Goal: Task Accomplishment & Management: Complete application form

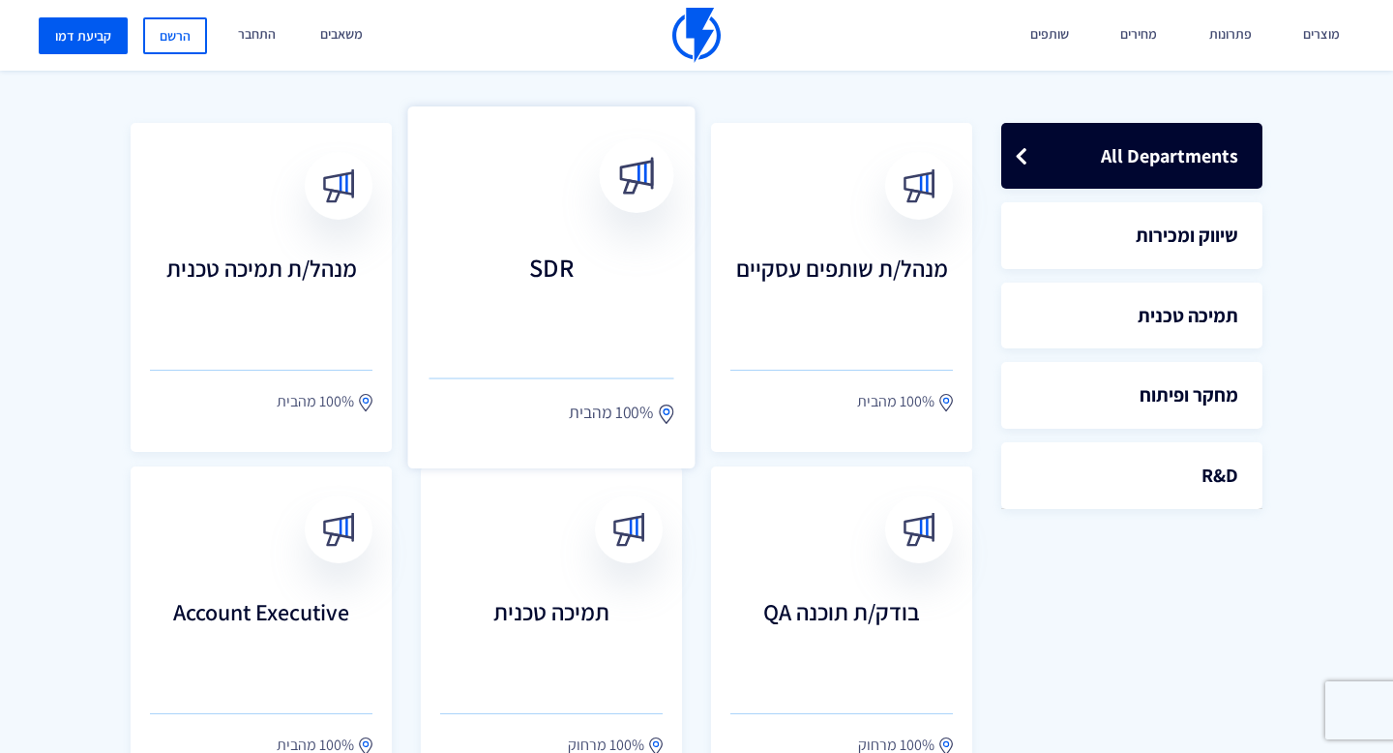
scroll to position [620, 0]
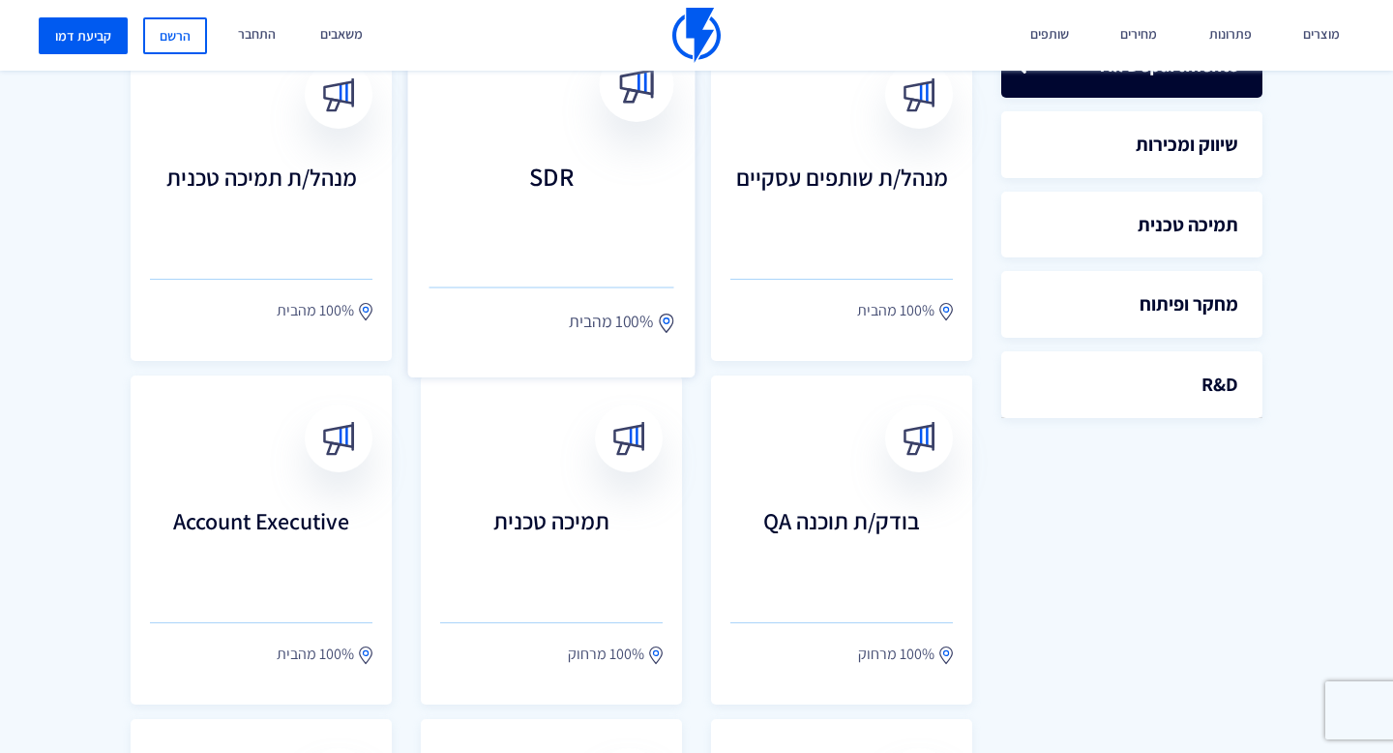
click at [603, 219] on h3 "SDR" at bounding box center [552, 204] width 245 height 85
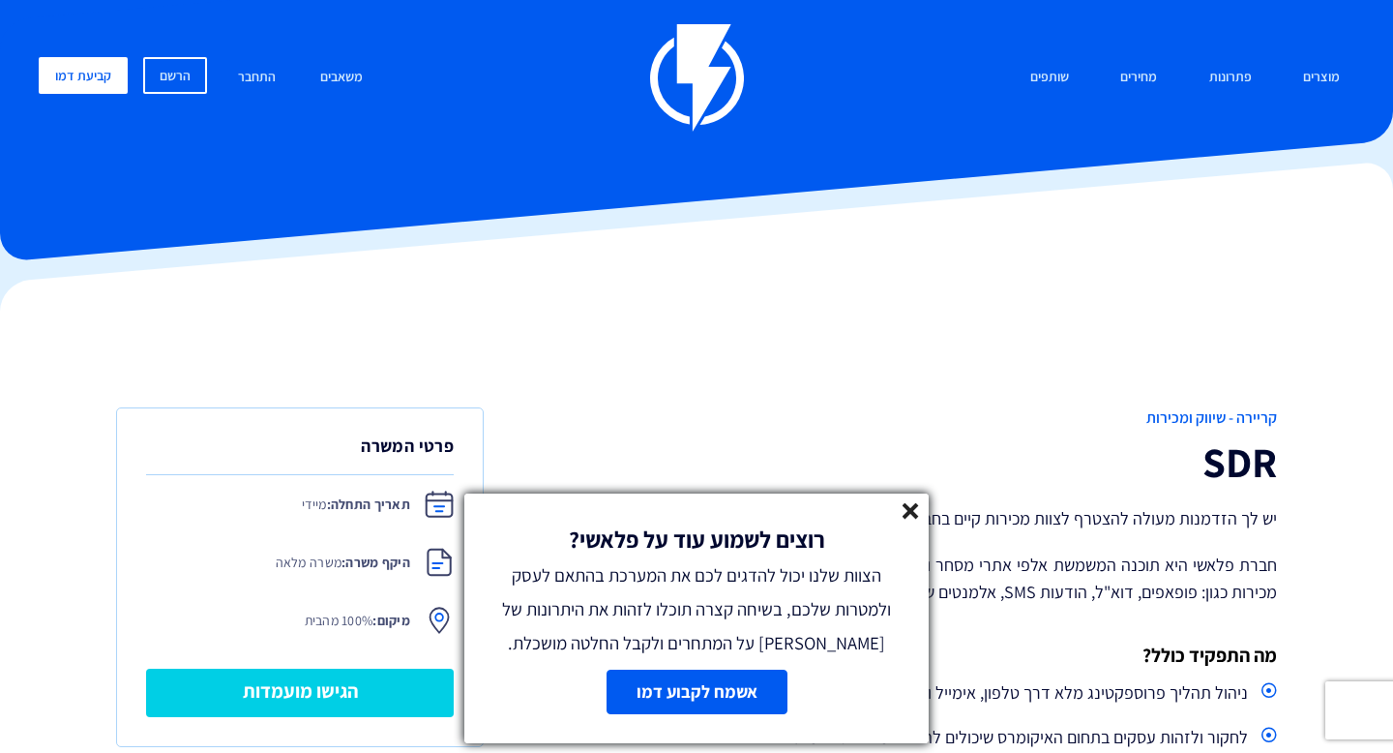
click at [903, 504] on icon at bounding box center [911, 511] width 16 height 16
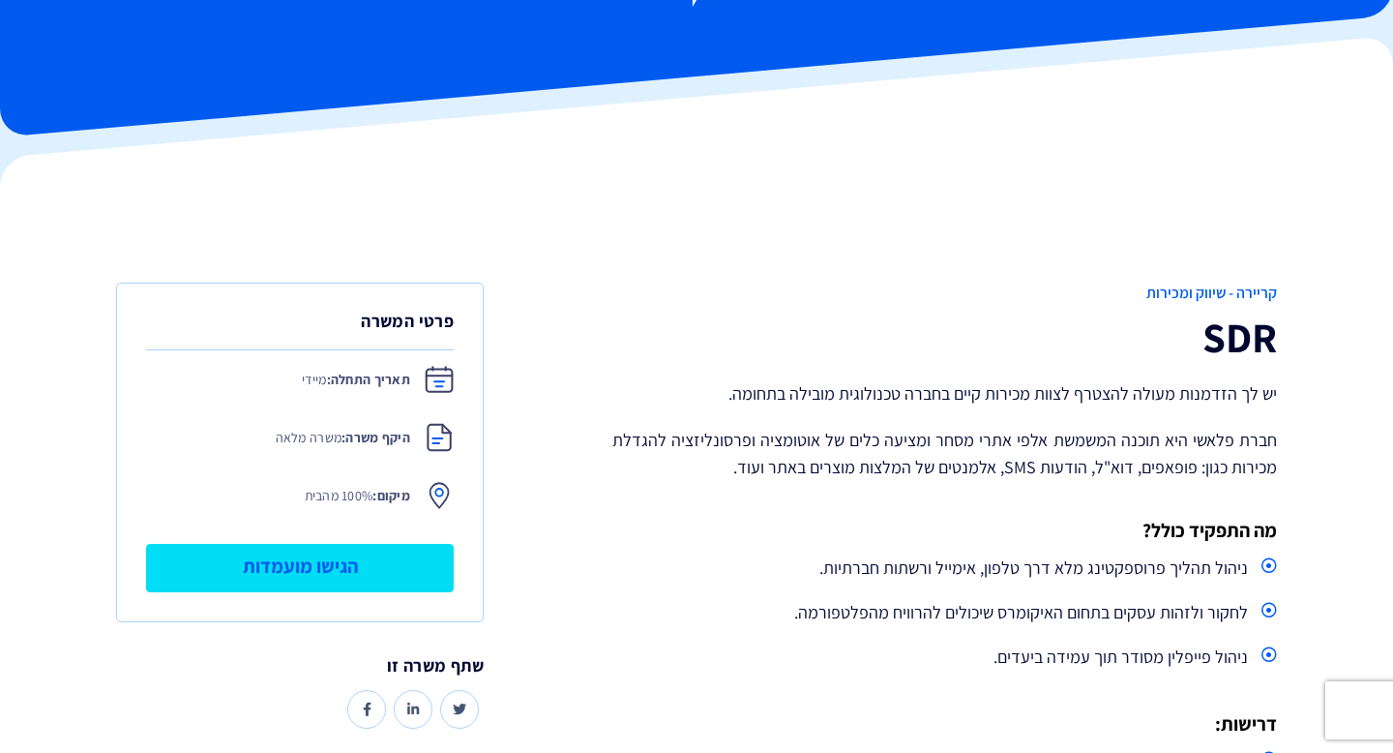
click at [372, 559] on link "הגישו מועמדות" at bounding box center [300, 568] width 308 height 48
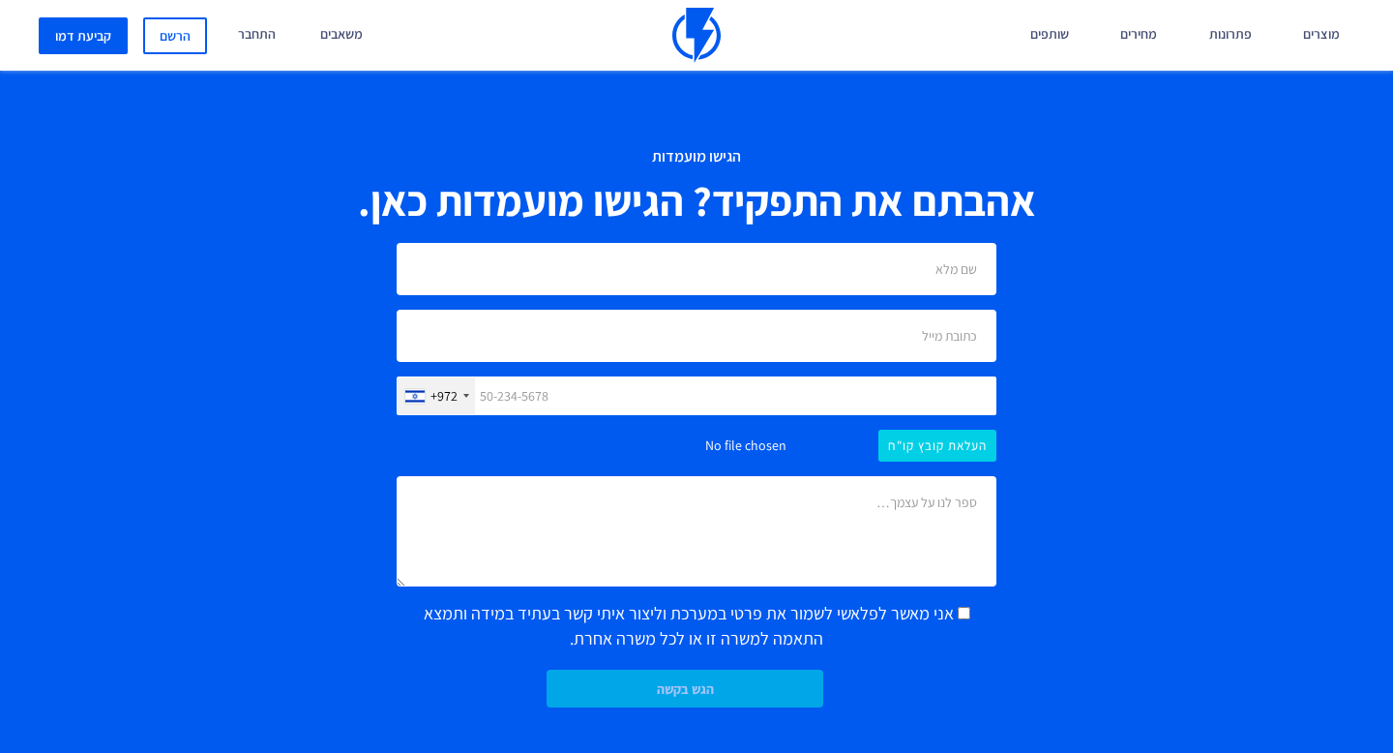
scroll to position [1309, 0]
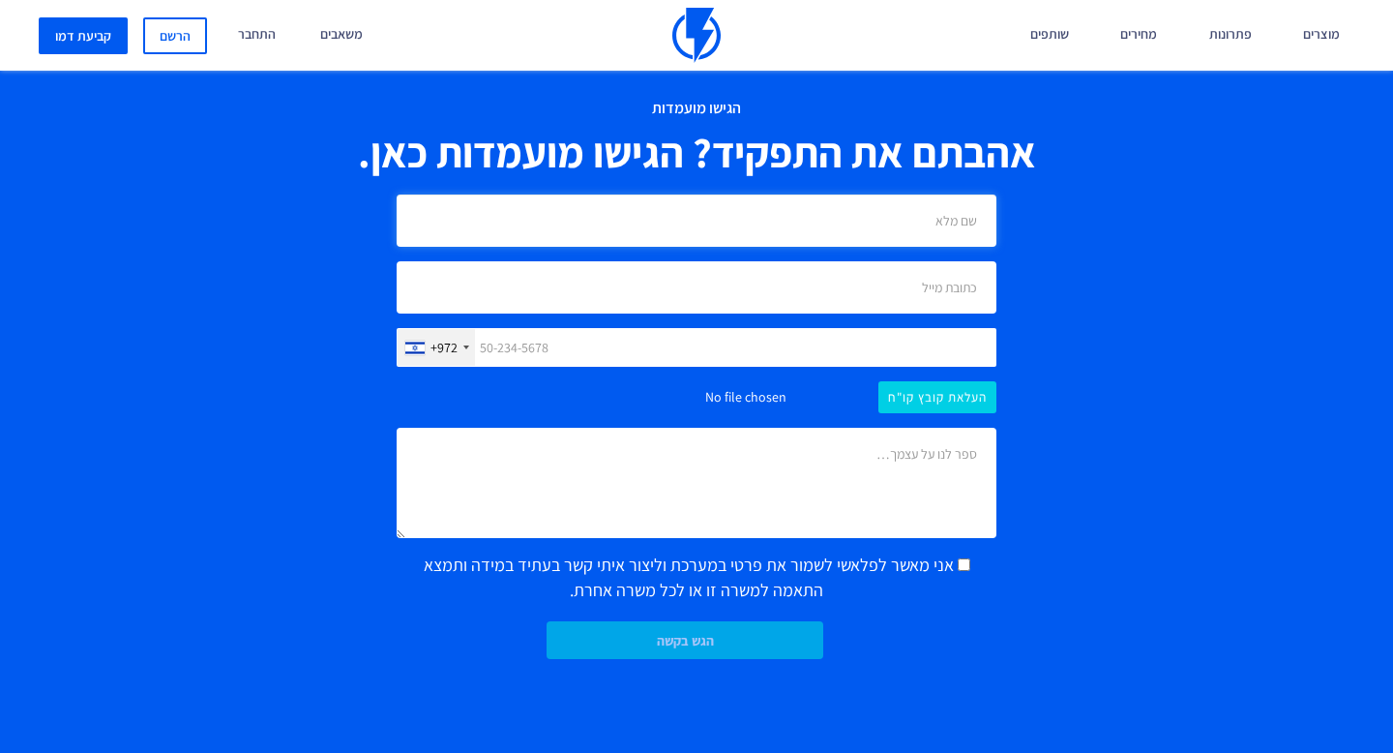
click at [802, 222] on input "text" at bounding box center [697, 220] width 600 height 52
type input "ק"
click at [846, 230] on input "אייל" at bounding box center [697, 220] width 600 height 52
click at [924, 221] on input "אייל" at bounding box center [697, 220] width 600 height 52
type input "[PERSON_NAME]"
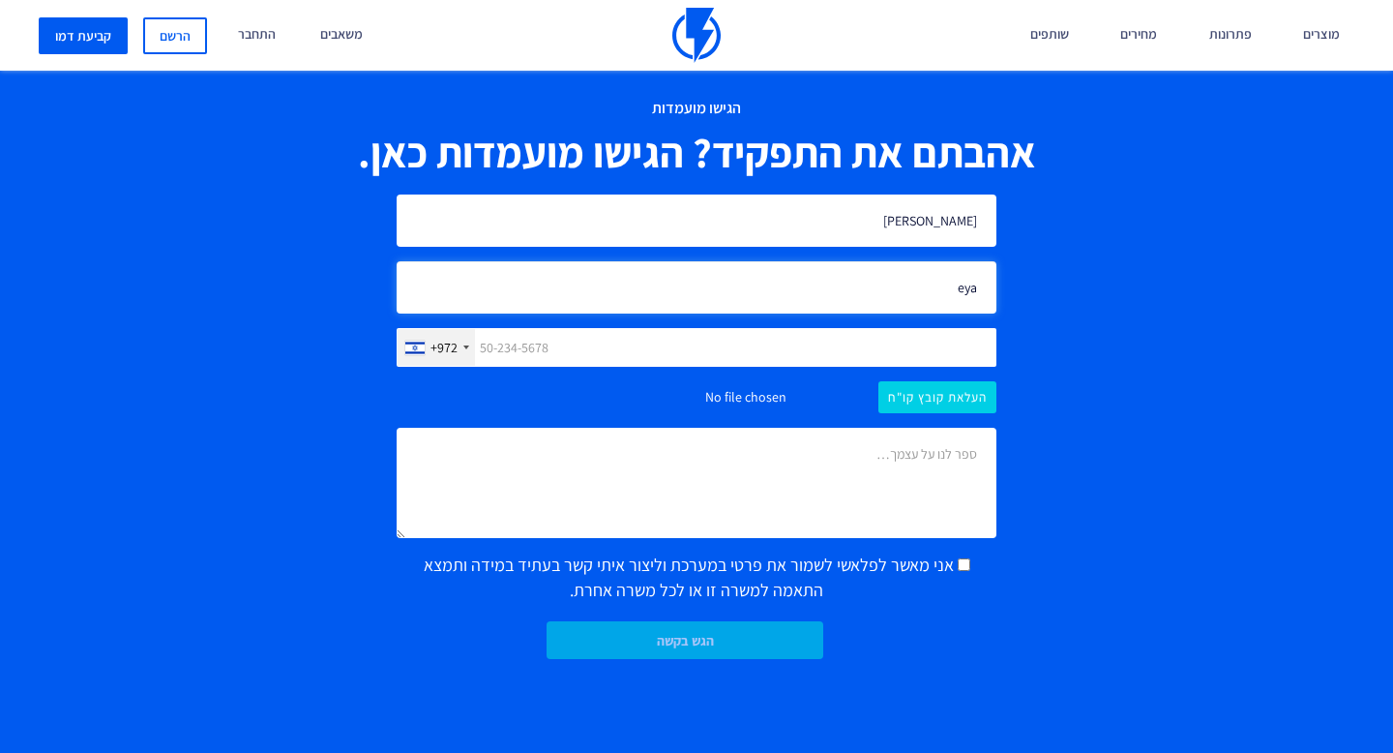
type input "[EMAIL_ADDRESS][DOMAIN_NAME]"
type input "0509639995"
click at [914, 402] on input "file" at bounding box center [697, 397] width 600 height 32
click at [947, 402] on input "file" at bounding box center [697, 397] width 600 height 32
type input "C:\fakepath\[PERSON_NAME] CV.pdf"
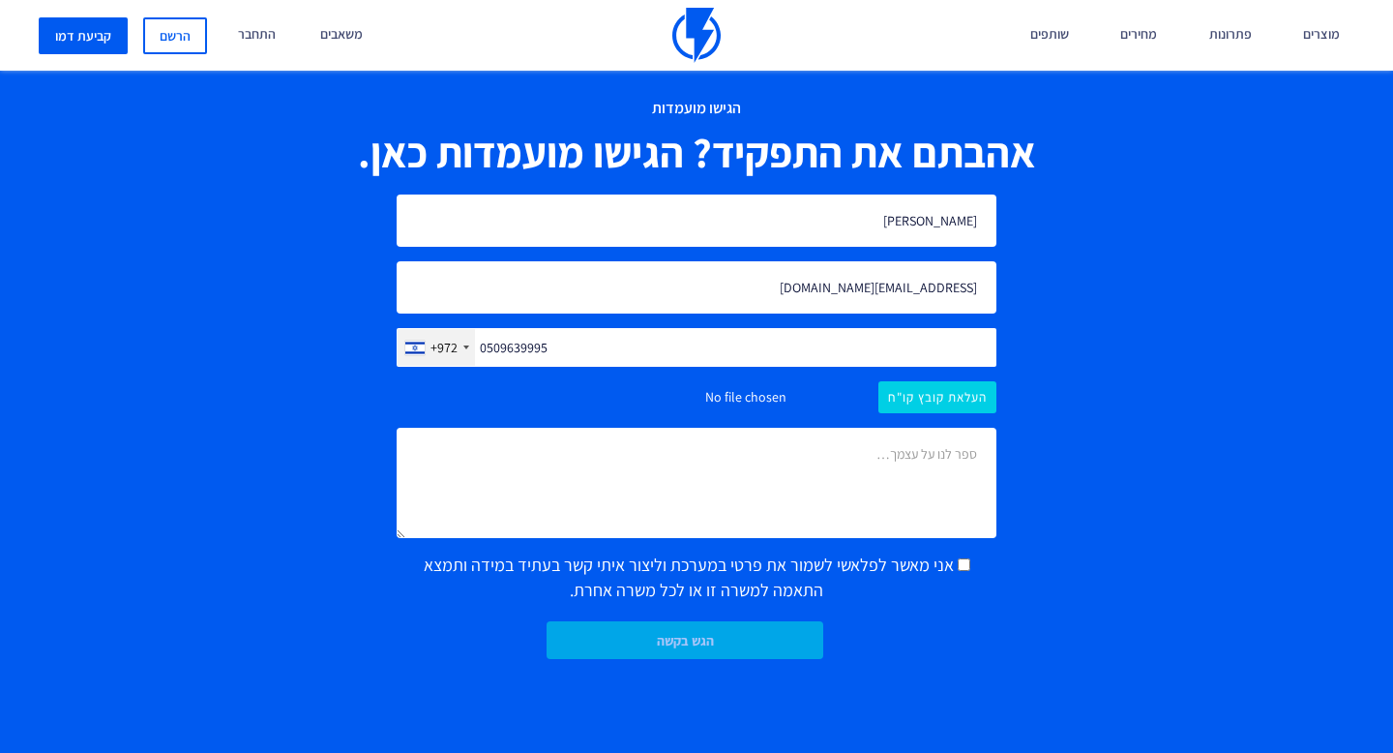
click at [994, 565] on label "אני מאשר לפלאשי לשמור את פרטי במערכת וליצור איתי קשר בעתיד במידה ותמצא התאמה למ…" at bounding box center [697, 576] width 600 height 49
click at [970, 565] on input "אני מאשר לפלאשי לשמור את פרטי במערכת וליצור איתי קשר בעתיד במידה ותמצא התאמה למ…" at bounding box center [964, 564] width 13 height 13
checkbox input "true"
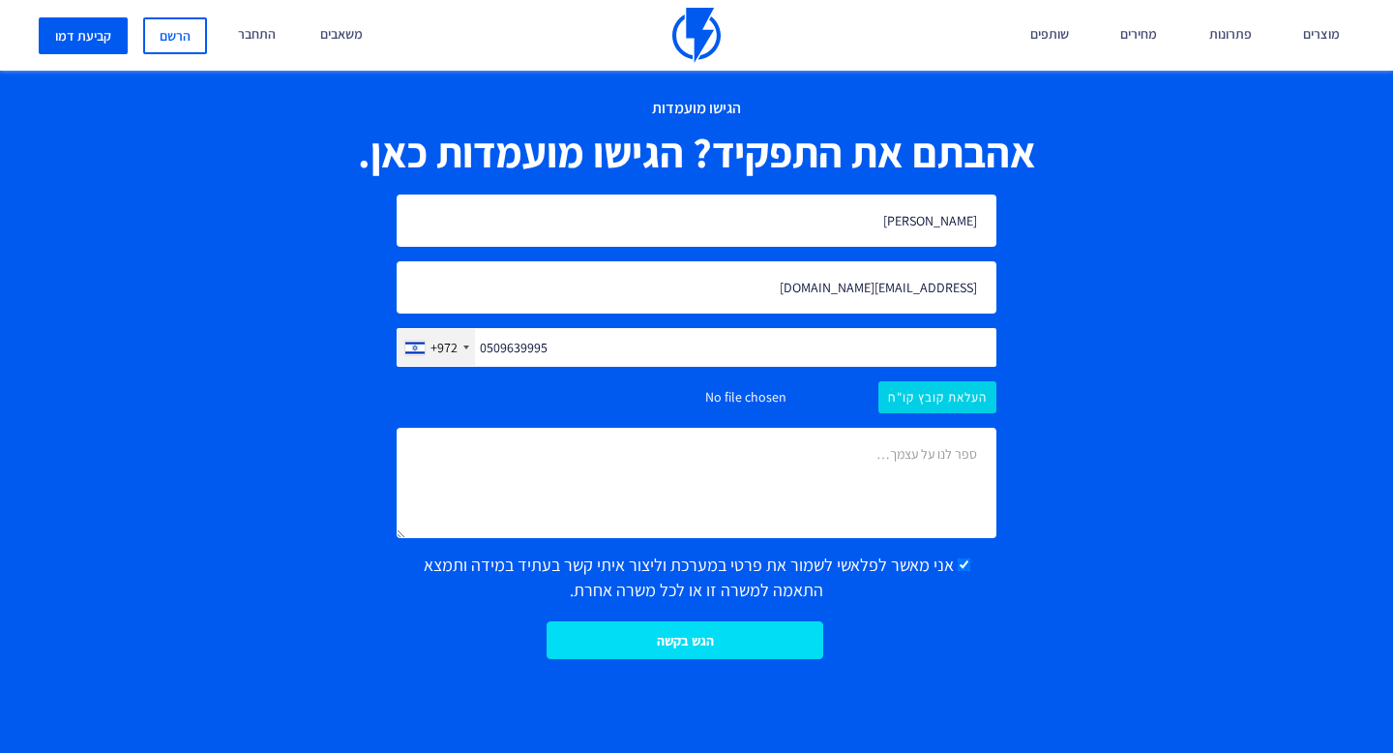
click at [728, 634] on input "הגש בקשה" at bounding box center [685, 640] width 277 height 38
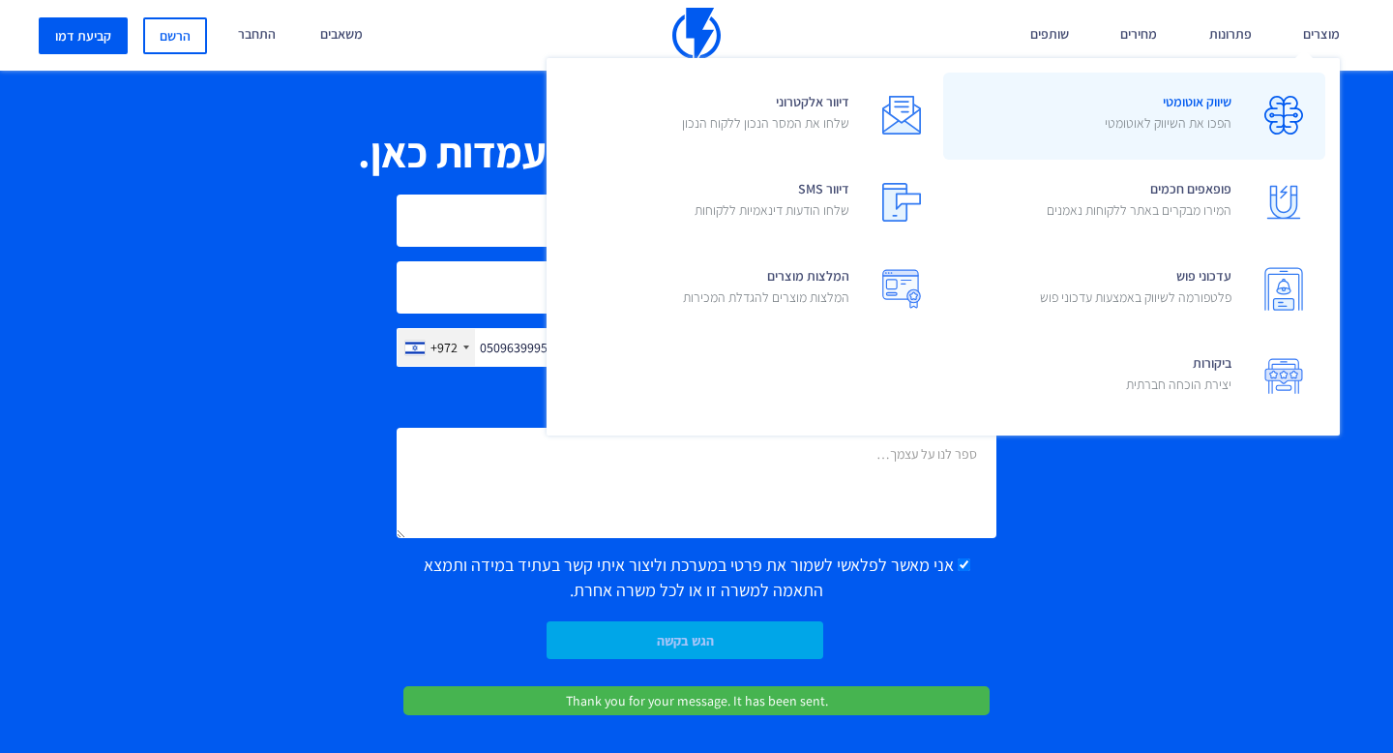
click at [1261, 103] on span at bounding box center [1283, 114] width 55 height 55
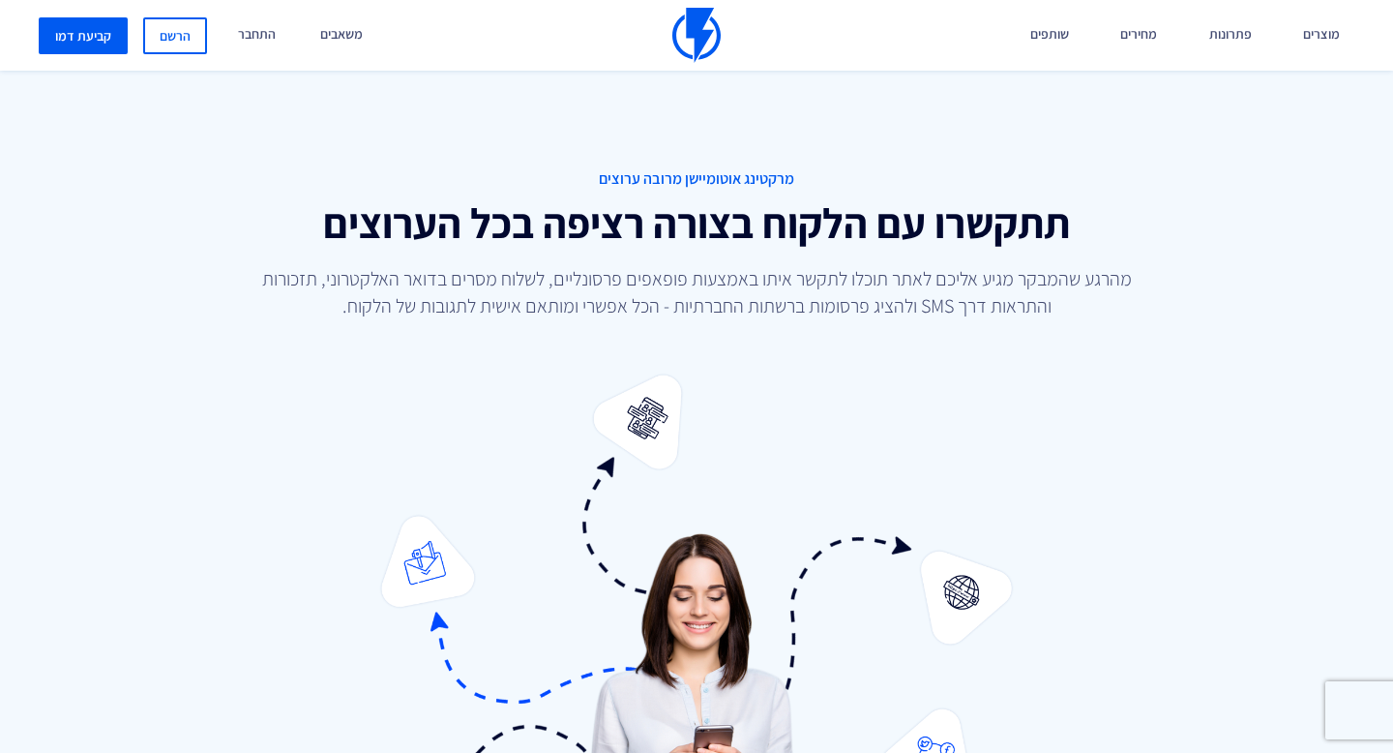
scroll to position [2242, 0]
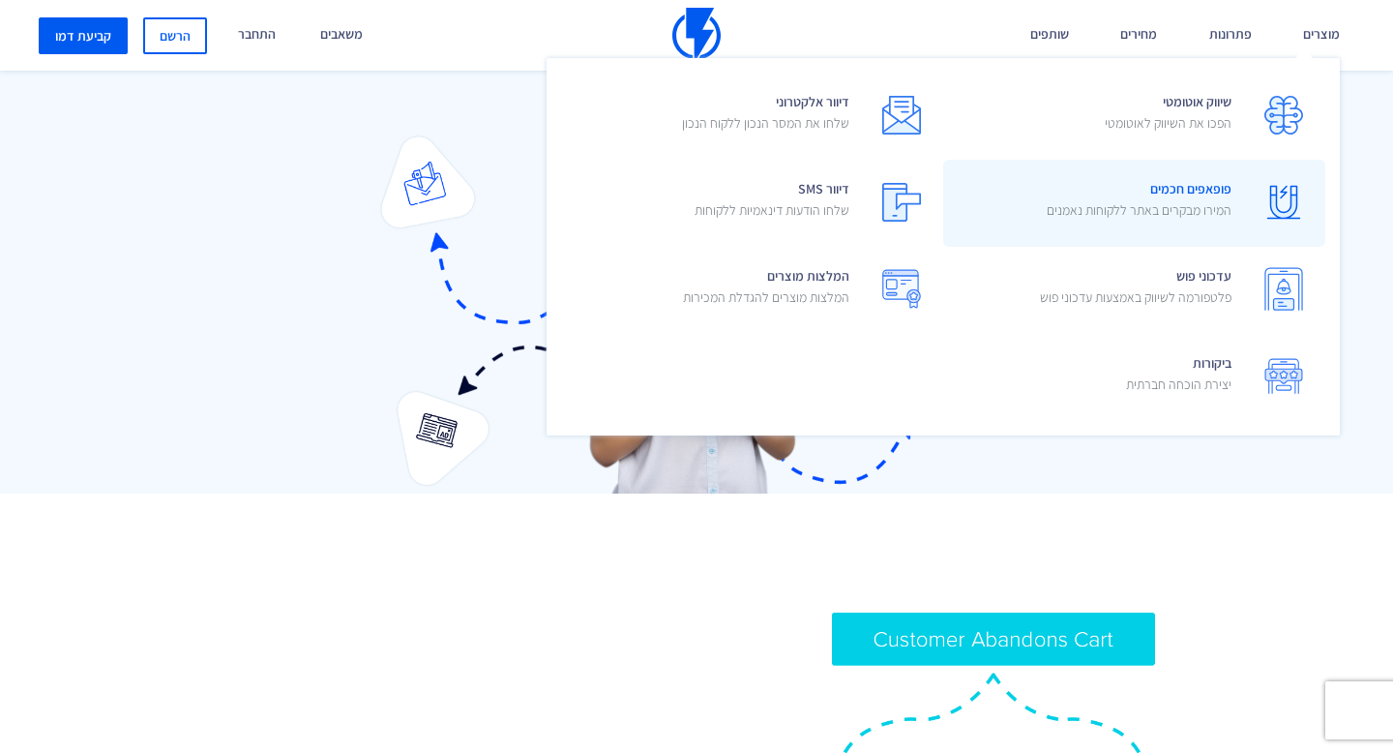
click at [1201, 199] on span "פופאפים חכמים המירו מבקרים באתר ללקוחות נאמנים" at bounding box center [1139, 201] width 185 height 55
